Goal: Information Seeking & Learning: Learn about a topic

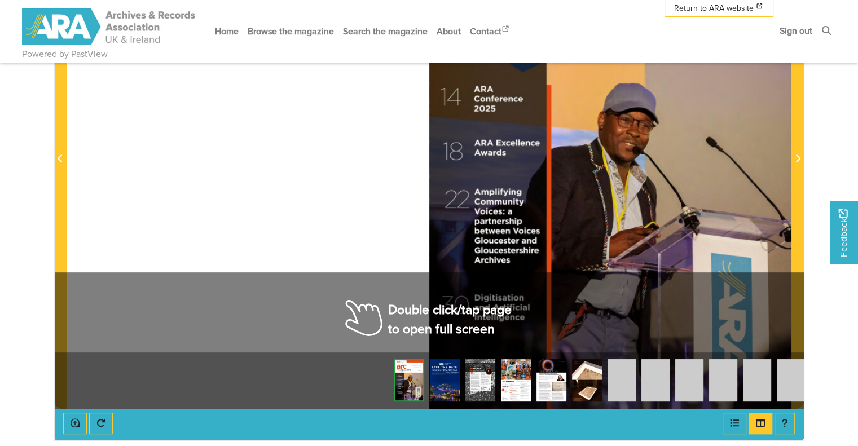
scroll to position [305, 0]
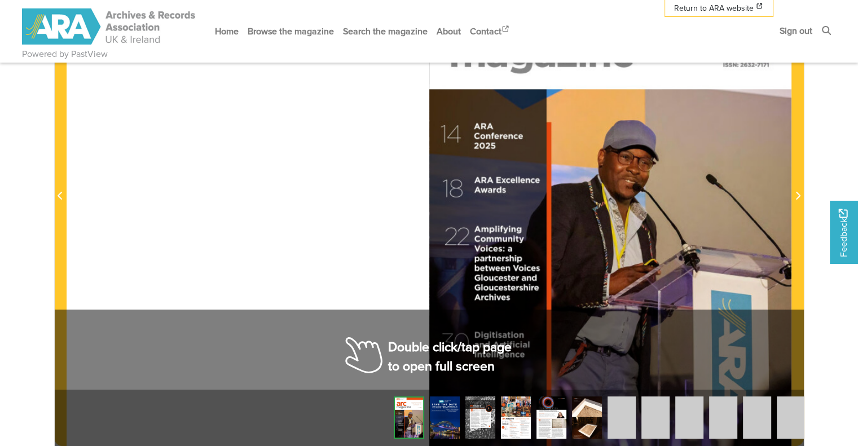
click at [370, 347] on div at bounding box center [429, 189] width 725 height 513
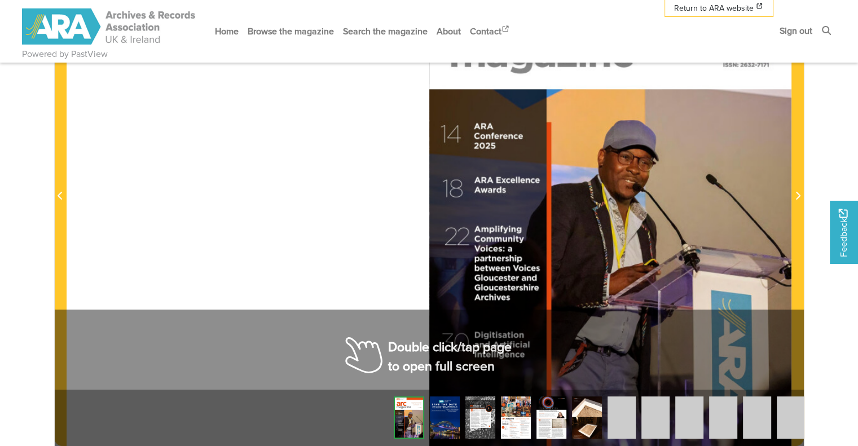
click at [370, 347] on div at bounding box center [429, 189] width 725 height 513
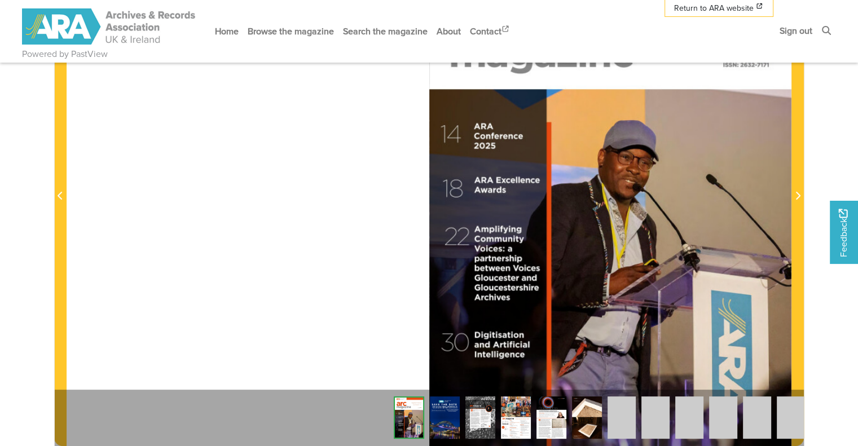
click at [370, 347] on div at bounding box center [429, 189] width 725 height 513
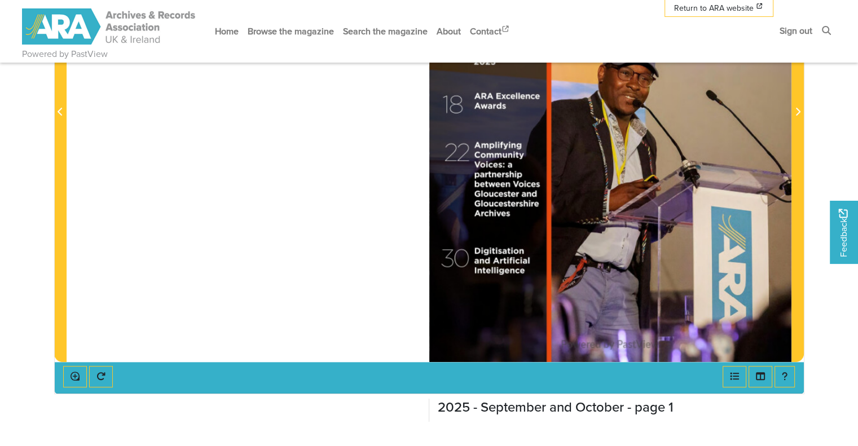
scroll to position [350, 0]
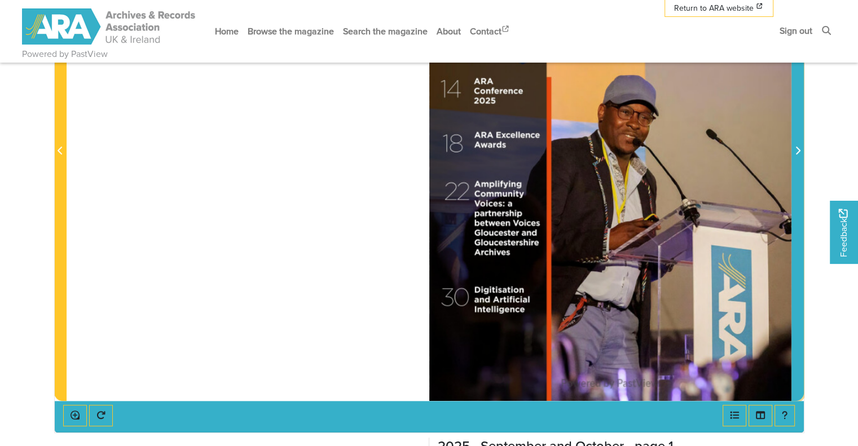
click at [797, 152] on icon "Next Page" at bounding box center [798, 150] width 6 height 9
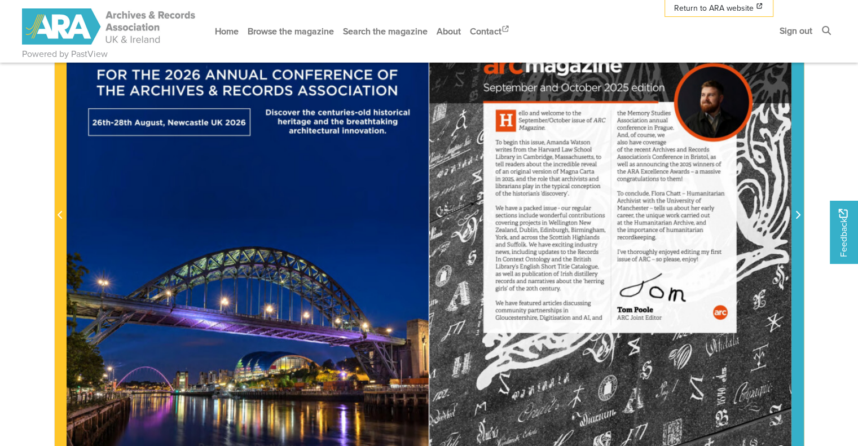
scroll to position [278, 0]
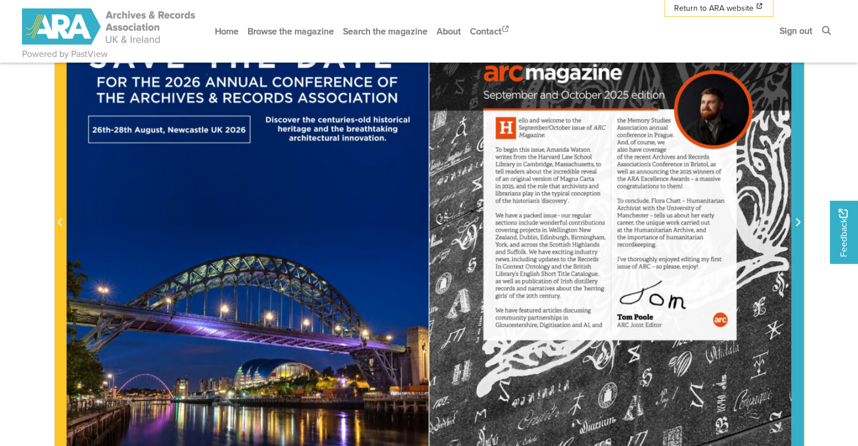
click at [796, 220] on icon "Next Page" at bounding box center [798, 222] width 6 height 9
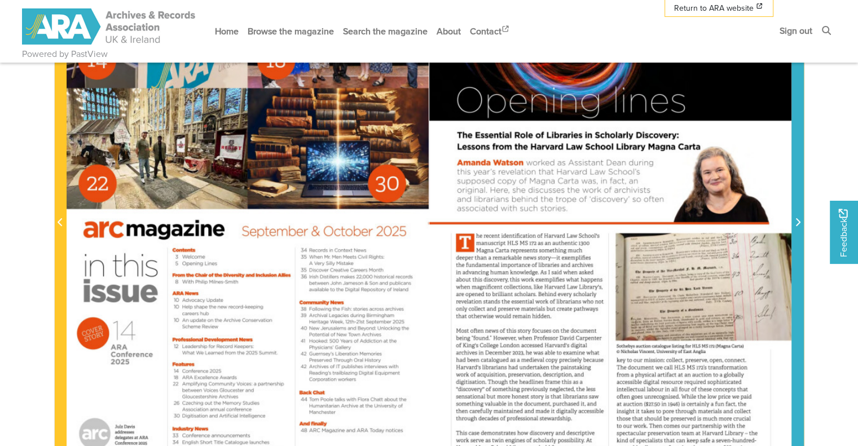
click at [796, 220] on icon "Next Page" at bounding box center [798, 222] width 6 height 9
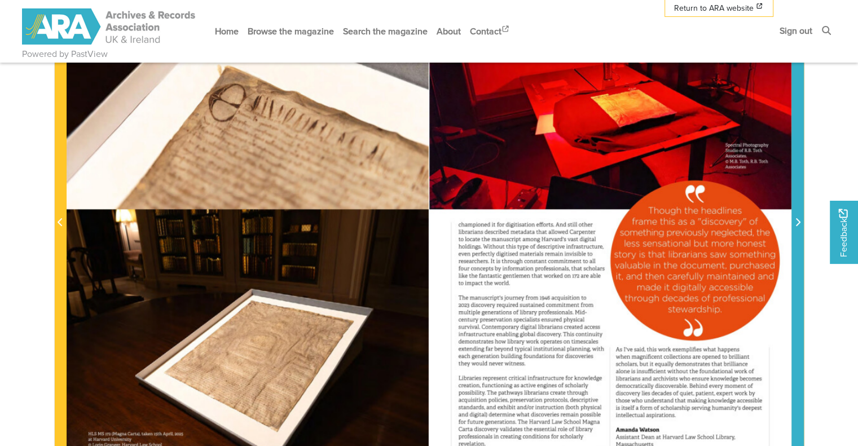
click at [796, 220] on icon "Next Page" at bounding box center [798, 222] width 6 height 9
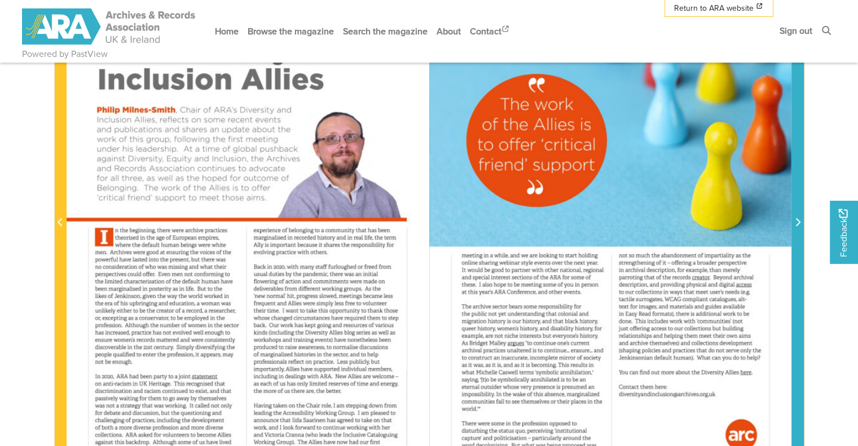
click at [796, 220] on icon "Next Page" at bounding box center [798, 222] width 6 height 9
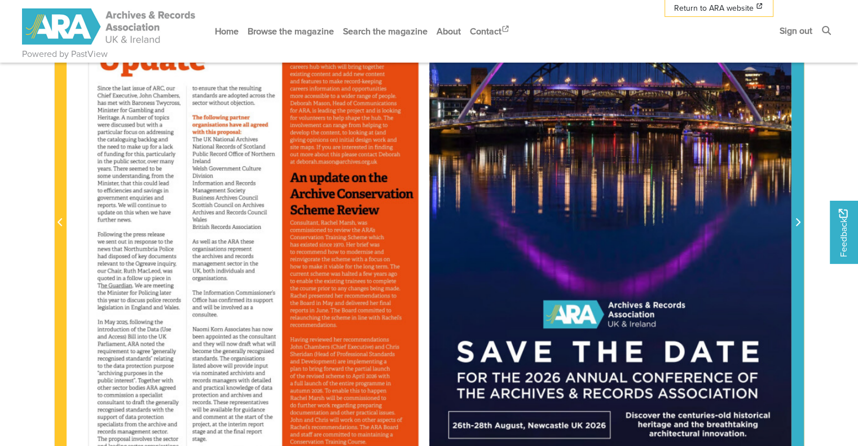
click at [796, 220] on icon "Next Page" at bounding box center [798, 222] width 6 height 9
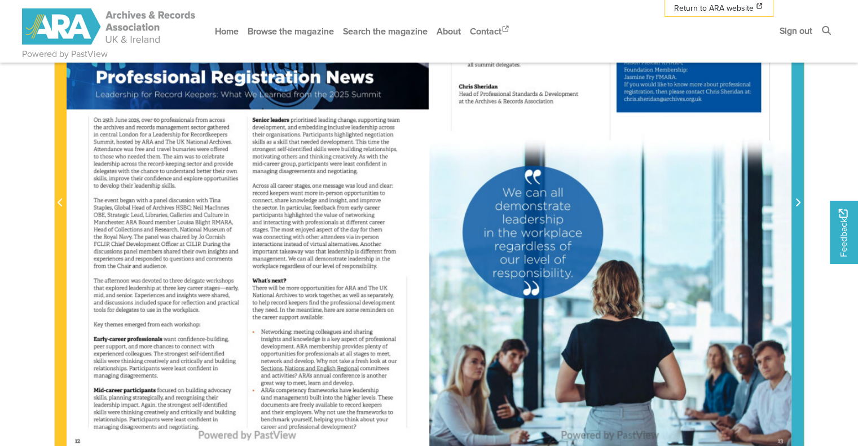
scroll to position [311, 0]
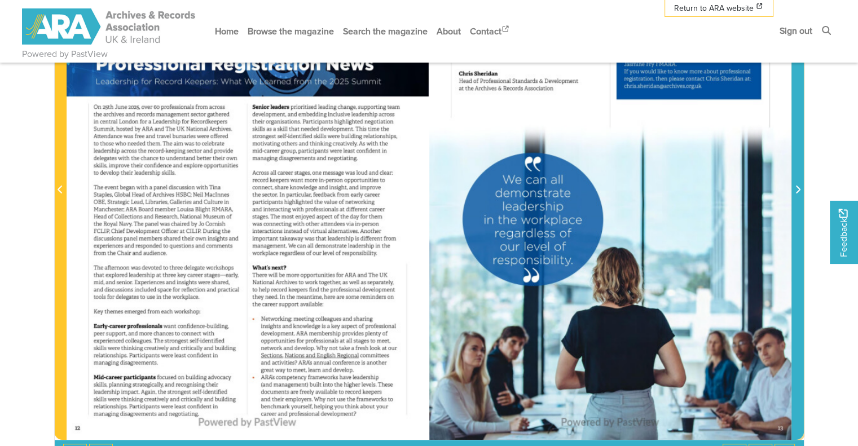
click at [800, 192] on icon "Next Page" at bounding box center [798, 189] width 6 height 9
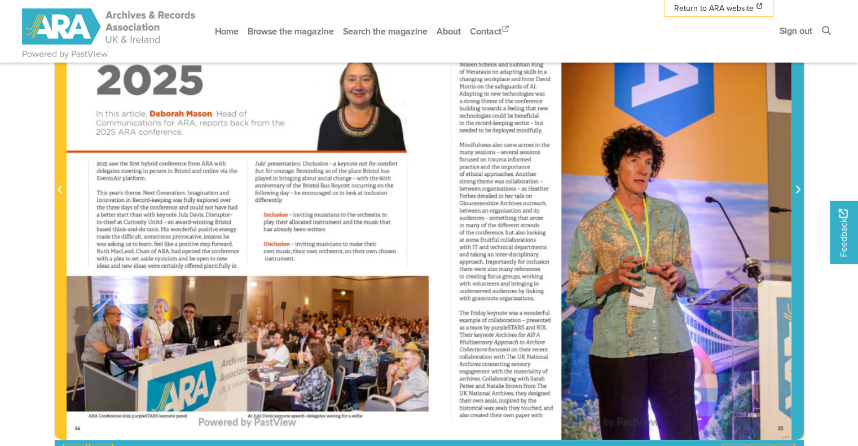
click at [800, 192] on icon "Next Page" at bounding box center [798, 189] width 6 height 9
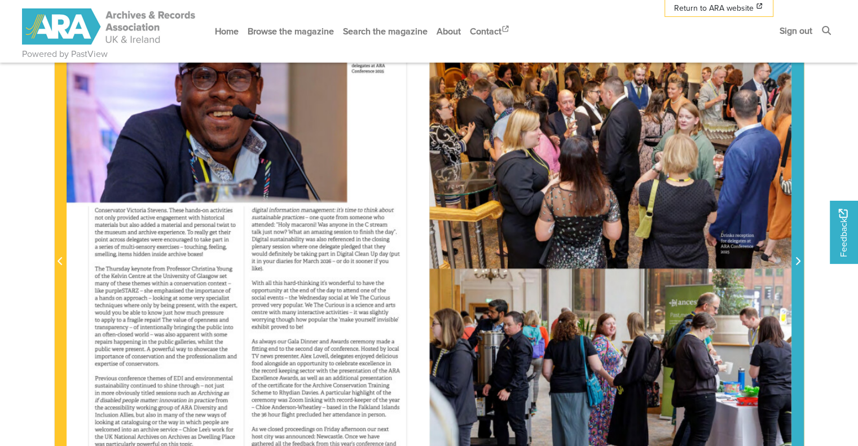
scroll to position [234, 0]
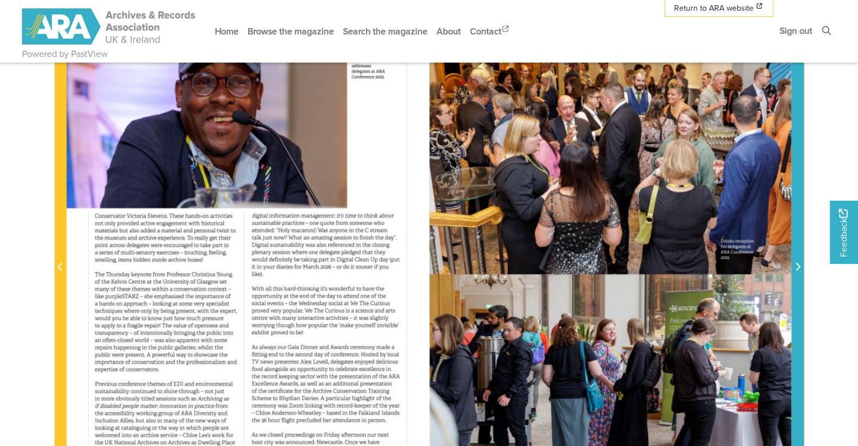
click at [794, 267] on span "Next Page" at bounding box center [797, 268] width 11 height 14
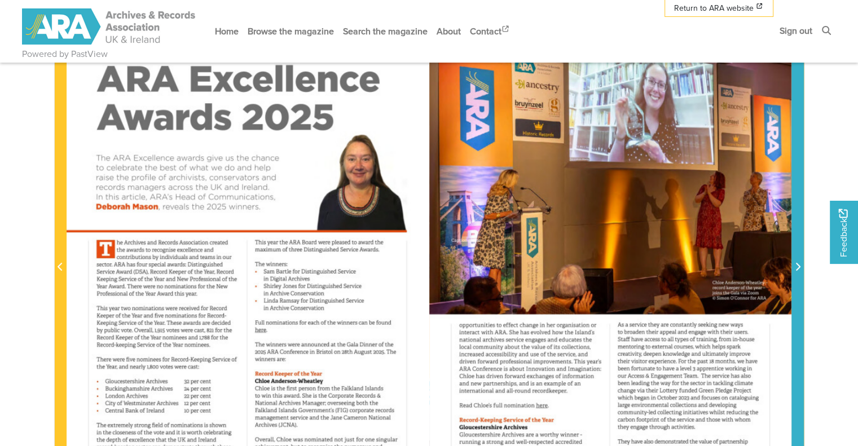
click at [794, 267] on span "Next Page" at bounding box center [797, 268] width 11 height 14
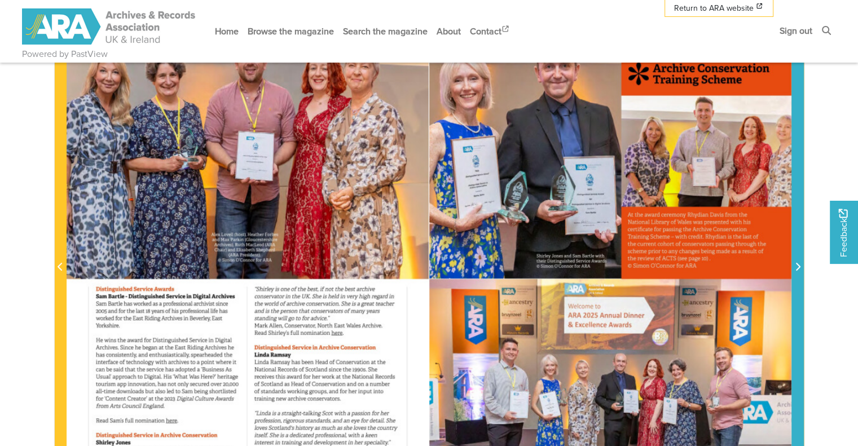
click at [794, 267] on span "Next Page" at bounding box center [797, 268] width 11 height 14
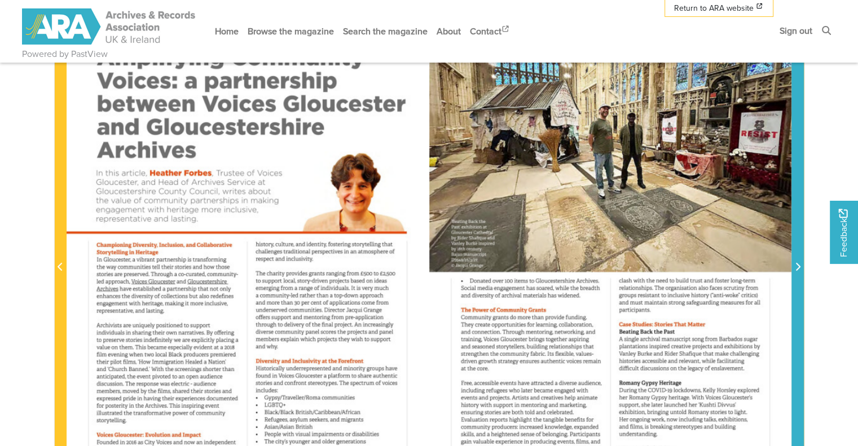
click at [794, 267] on span "Next Page" at bounding box center [797, 268] width 11 height 14
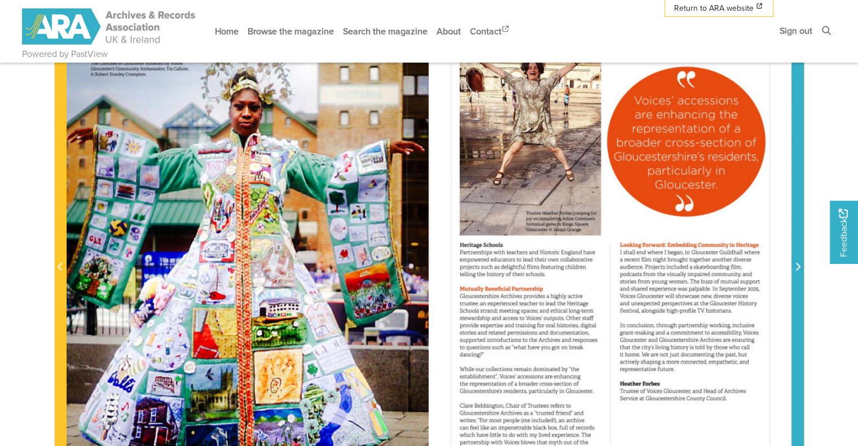
click at [794, 267] on span "Next Page" at bounding box center [797, 268] width 11 height 14
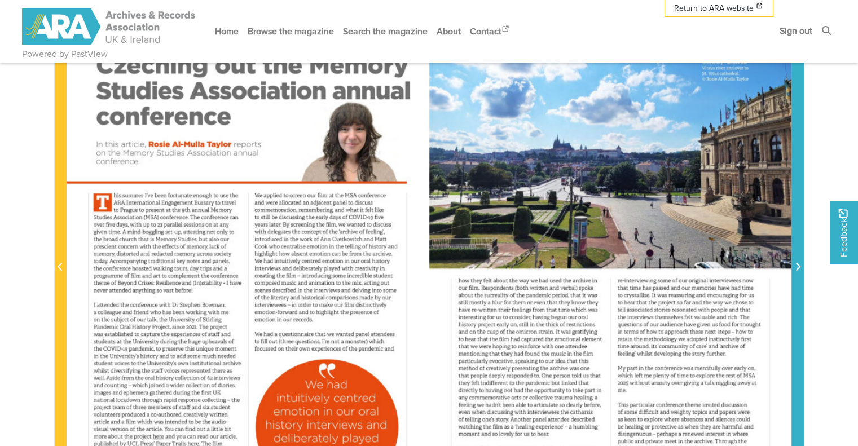
click at [794, 267] on span "Next Page" at bounding box center [797, 268] width 11 height 14
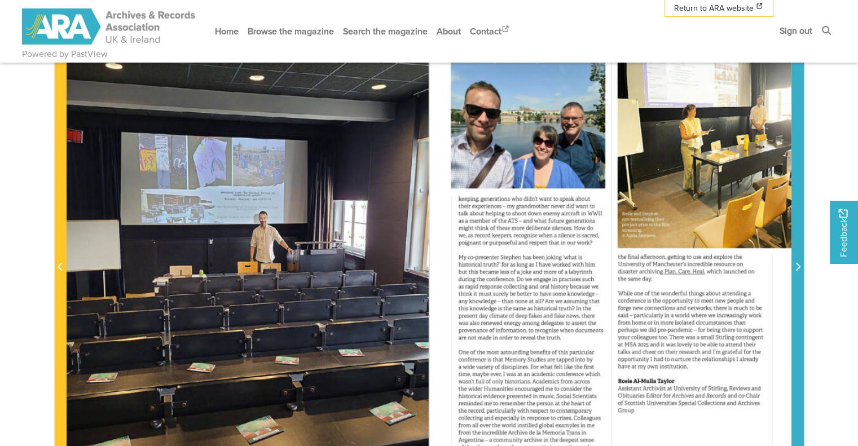
click at [794, 267] on span "Next Page" at bounding box center [797, 268] width 11 height 14
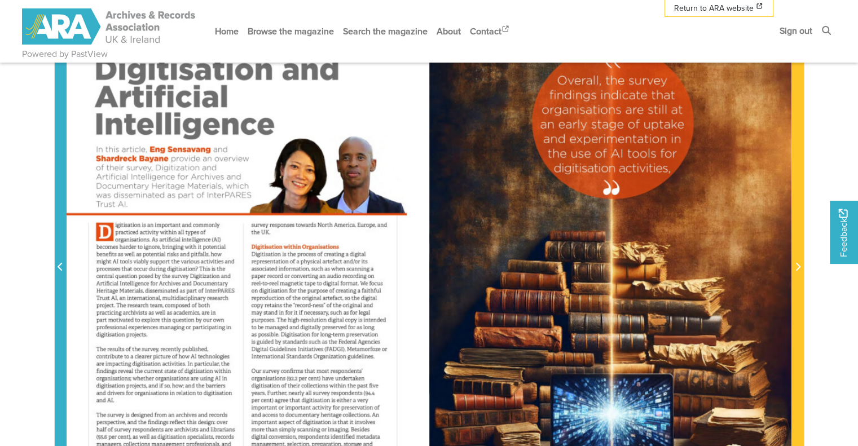
click at [59, 274] on span "Previous Page" at bounding box center [60, 261] width 11 height 512
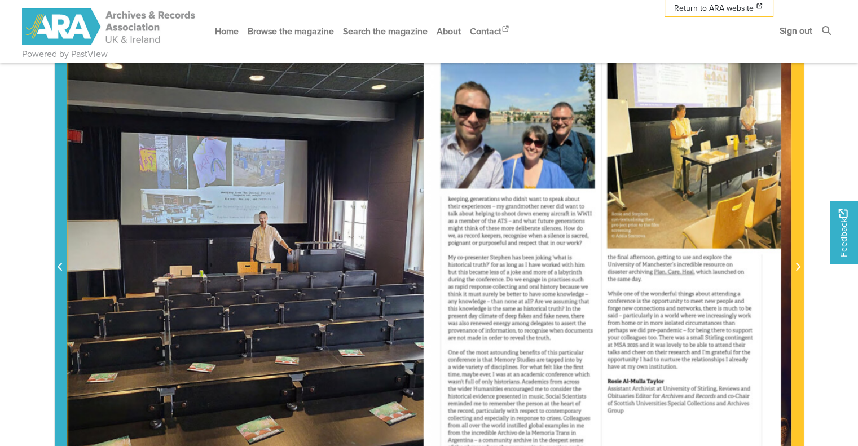
click at [59, 274] on span "Previous Page" at bounding box center [60, 261] width 11 height 512
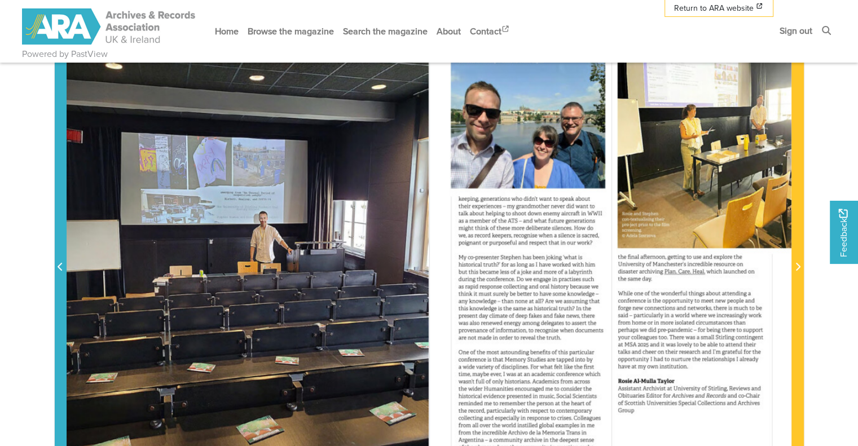
click at [59, 274] on span "Previous Page" at bounding box center [60, 261] width 11 height 512
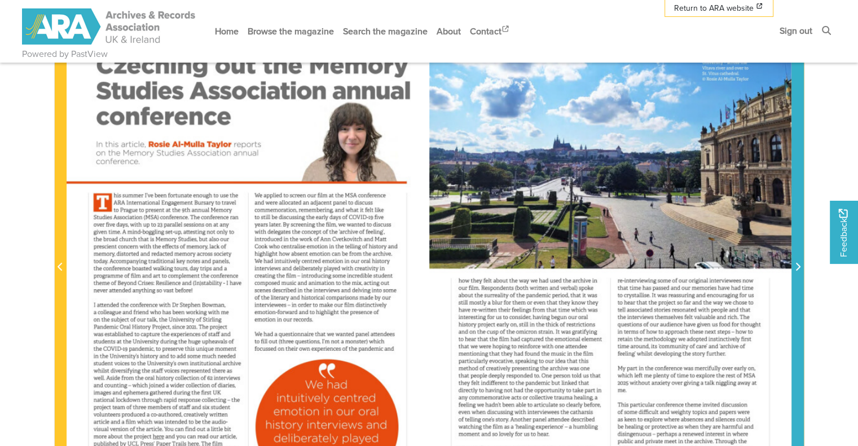
click at [798, 266] on icon "Next Page" at bounding box center [798, 266] width 6 height 9
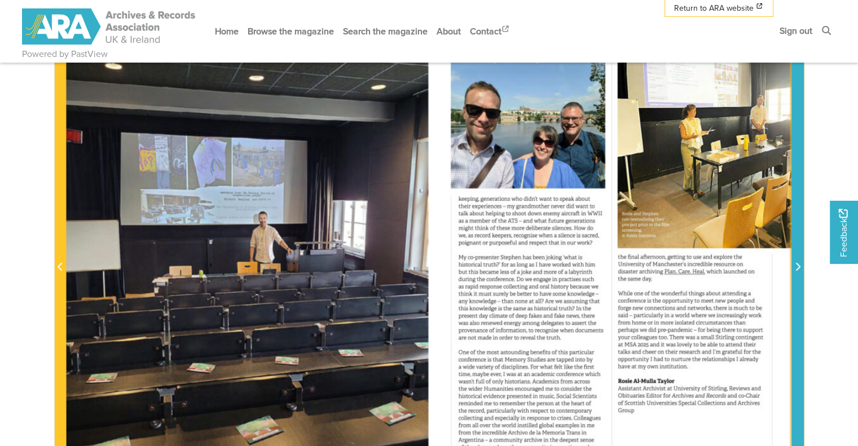
click at [798, 266] on icon "Next Page" at bounding box center [798, 266] width 6 height 9
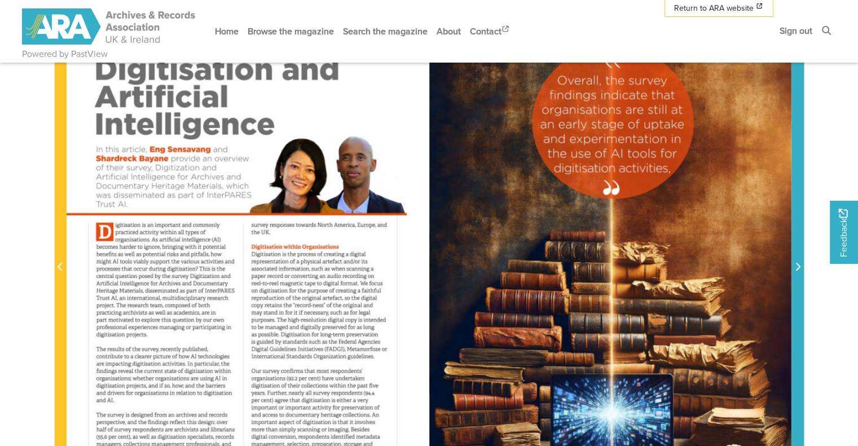
click at [798, 266] on icon "Next Page" at bounding box center [798, 266] width 6 height 9
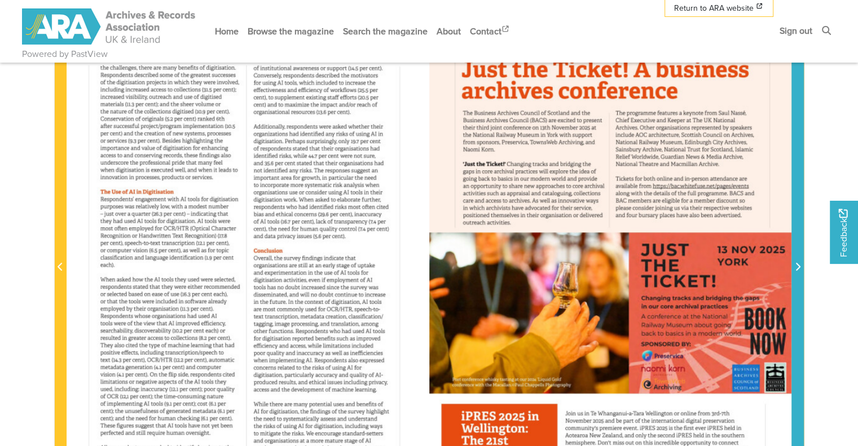
click at [798, 266] on icon "Next Page" at bounding box center [798, 266] width 6 height 9
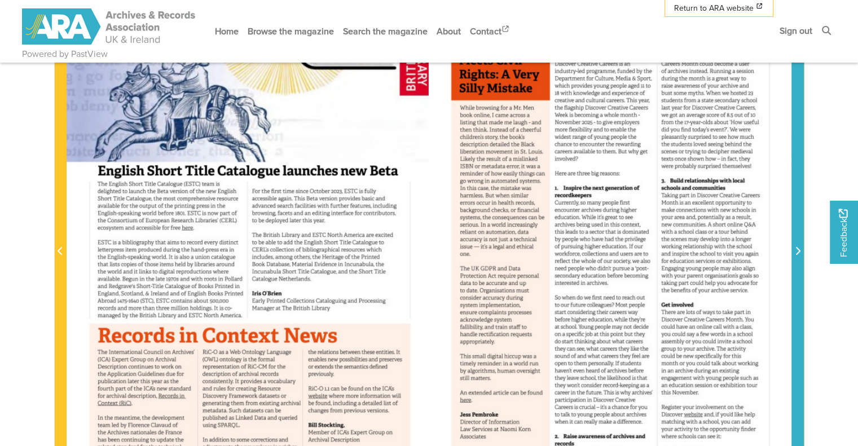
scroll to position [254, 0]
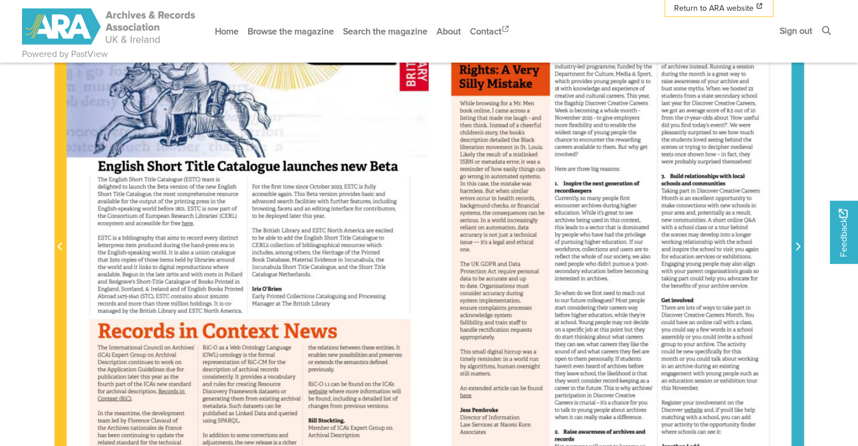
click at [800, 254] on span "Next Page" at bounding box center [797, 241] width 11 height 512
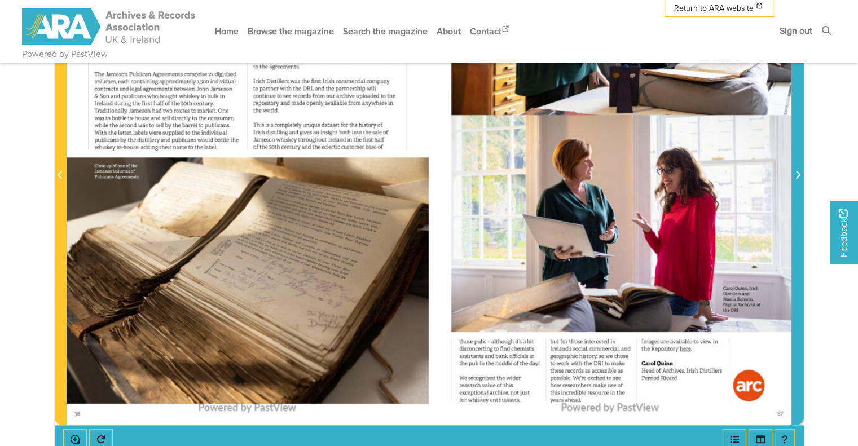
scroll to position [310, 0]
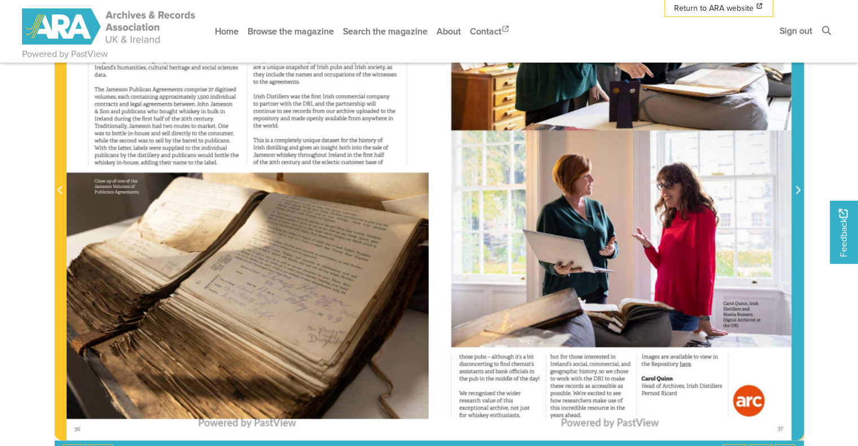
click at [797, 191] on icon "Next Page" at bounding box center [798, 190] width 6 height 9
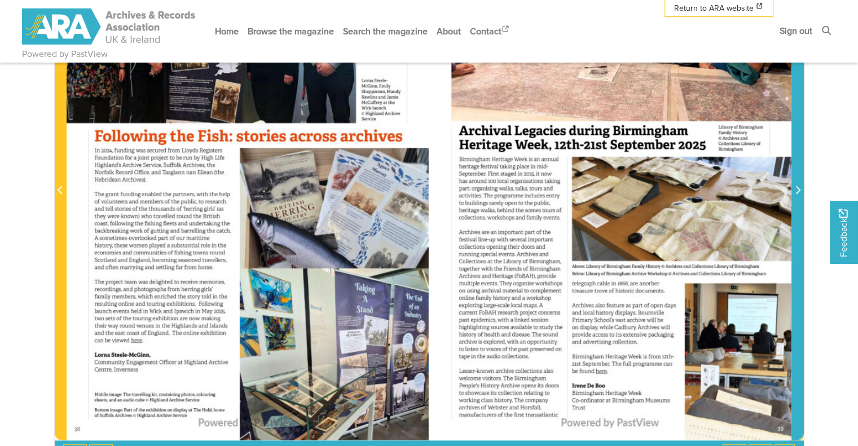
click at [797, 191] on icon "Next Page" at bounding box center [798, 190] width 6 height 9
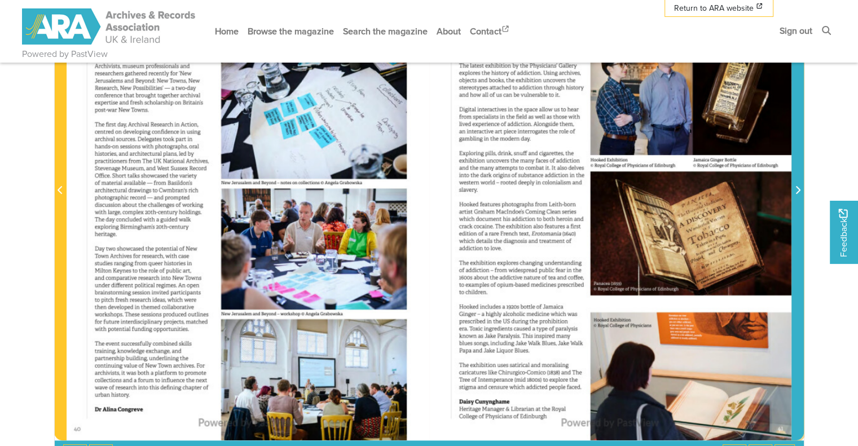
click at [797, 191] on icon "Next Page" at bounding box center [798, 190] width 6 height 9
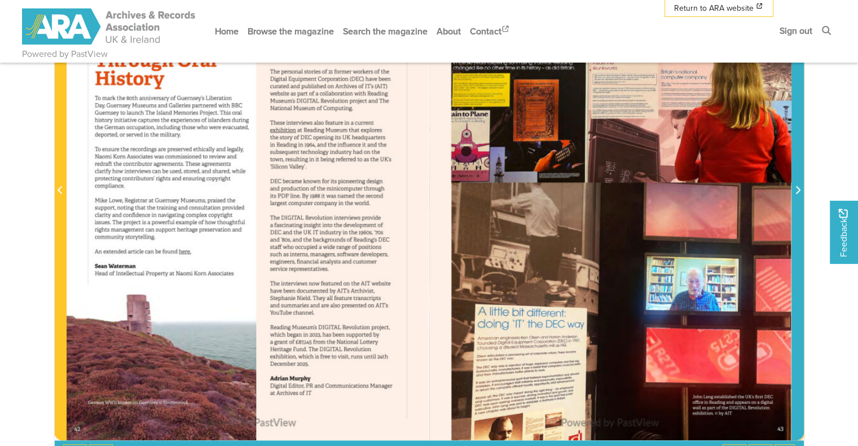
click at [797, 191] on icon "Next Page" at bounding box center [798, 190] width 6 height 9
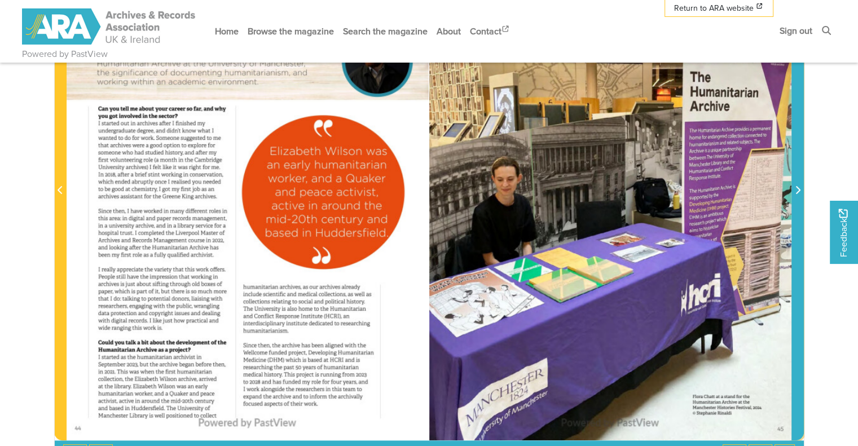
click at [797, 191] on icon "Next Page" at bounding box center [798, 190] width 6 height 9
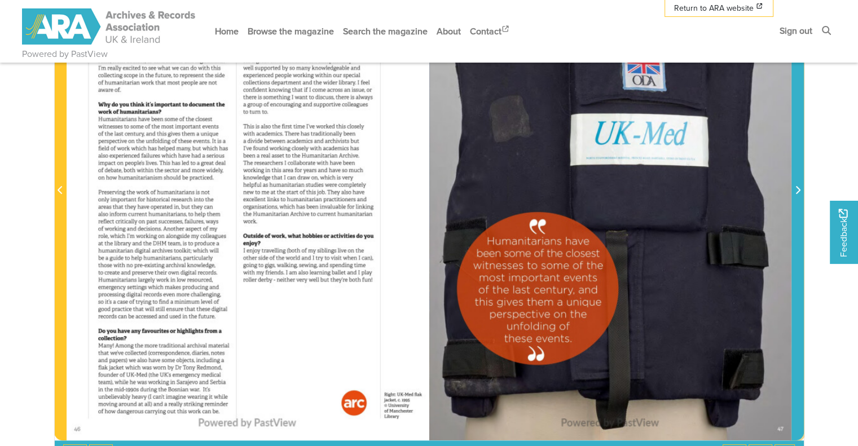
click at [797, 191] on icon "Next Page" at bounding box center [798, 190] width 6 height 9
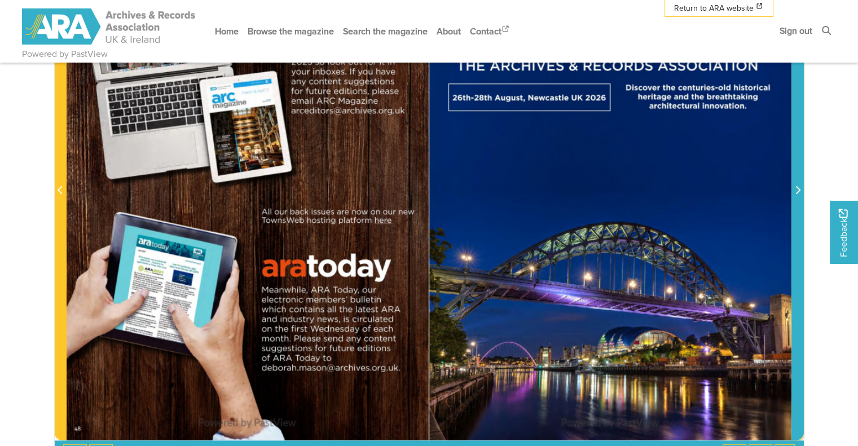
click at [797, 191] on icon "Next Page" at bounding box center [798, 190] width 6 height 9
